Goal: Navigation & Orientation: Find specific page/section

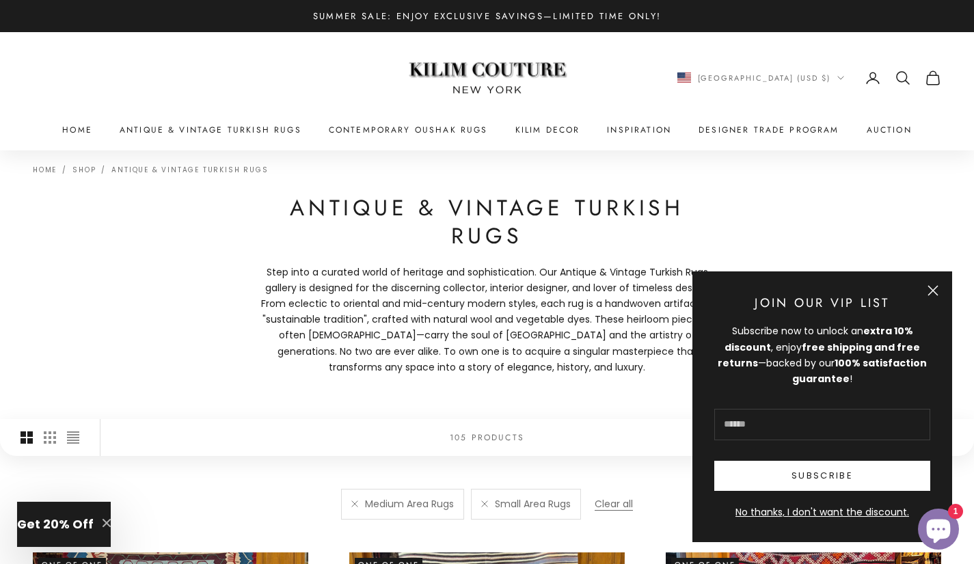
scroll to position [8, 0]
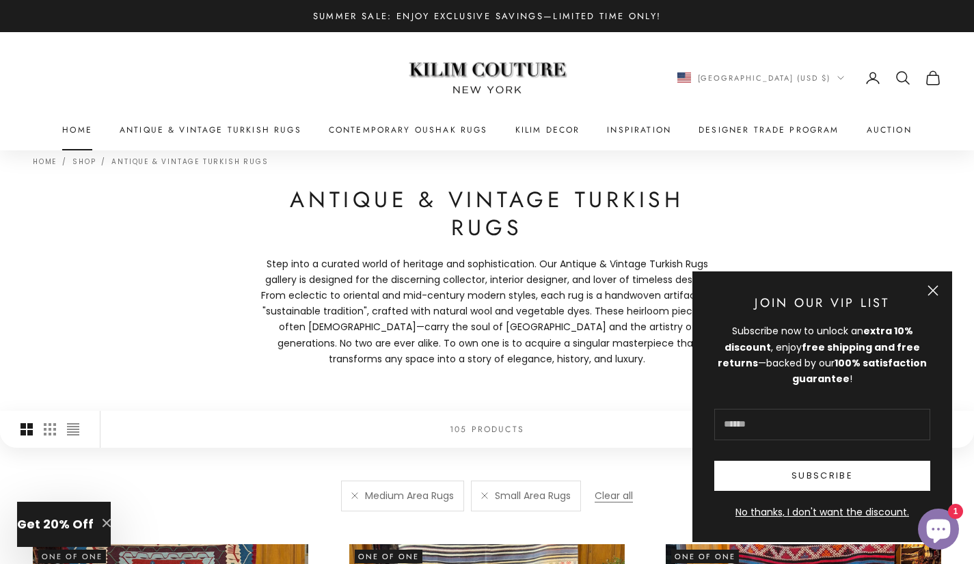
click at [82, 132] on link "Home" at bounding box center [77, 130] width 30 height 14
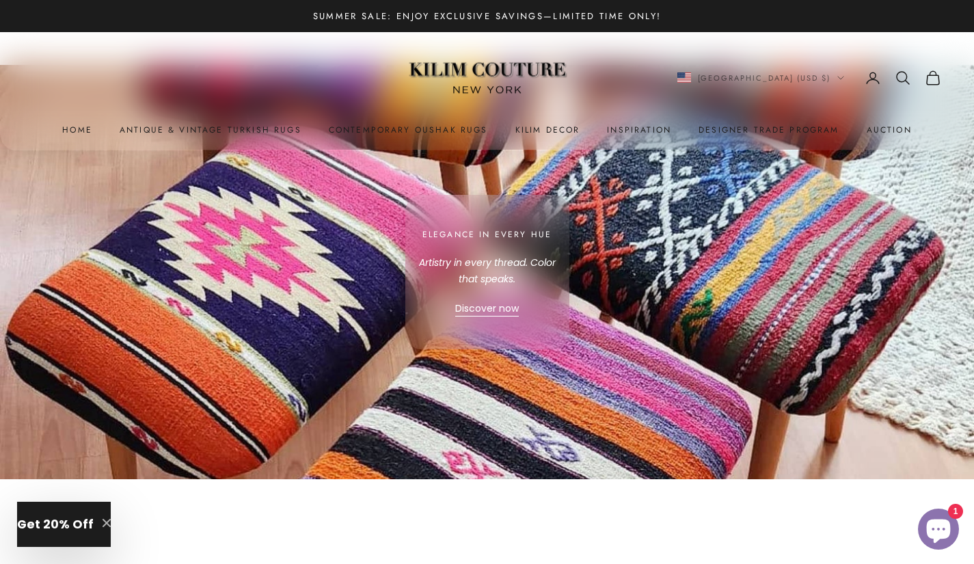
click at [428, 324] on div "Elegance in Every Hue Artistry in every thread. Color that speaks. Discover now" at bounding box center [487, 272] width 164 height 154
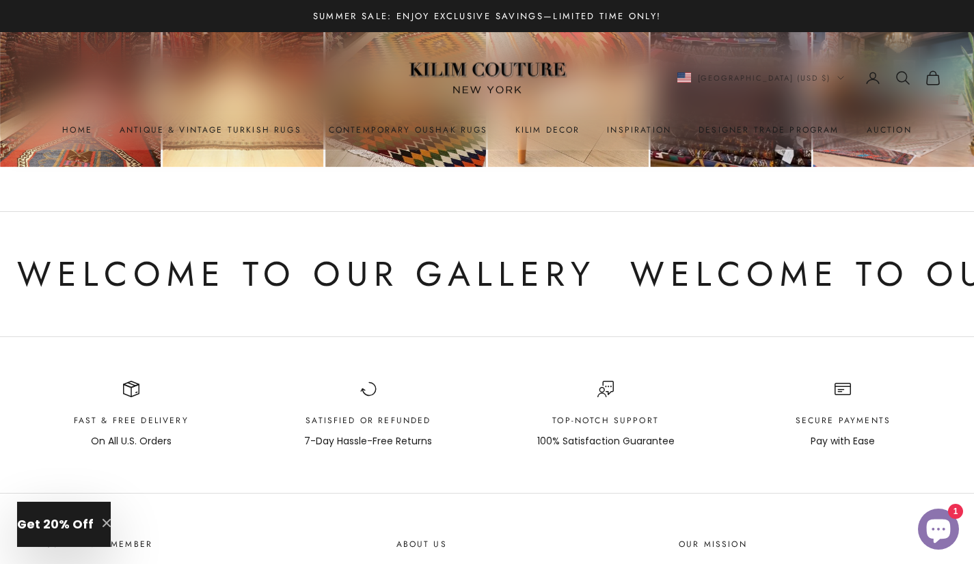
scroll to position [7565, 0]
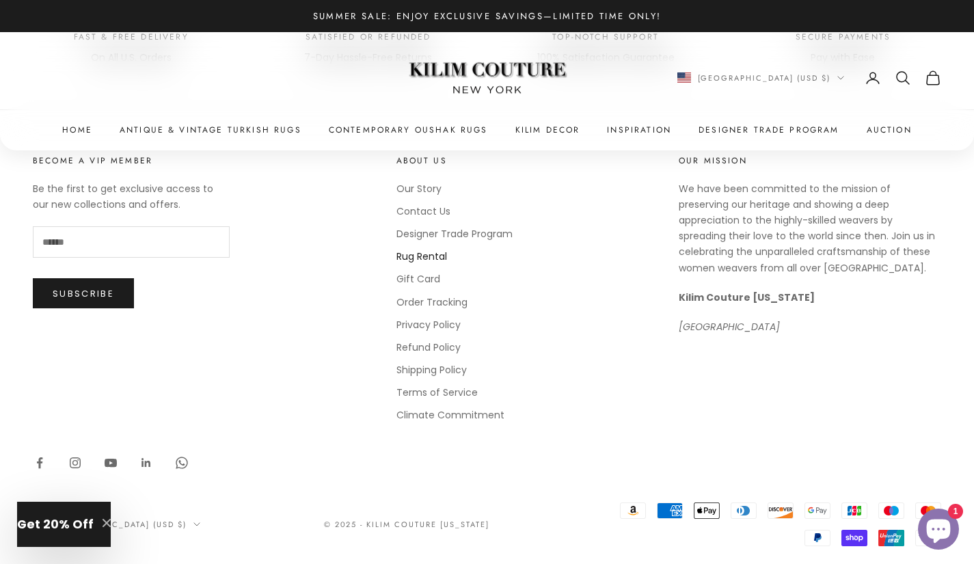
click at [429, 249] on link "Rug Rental" at bounding box center [421, 256] width 51 height 14
